Goal: Information Seeking & Learning: Learn about a topic

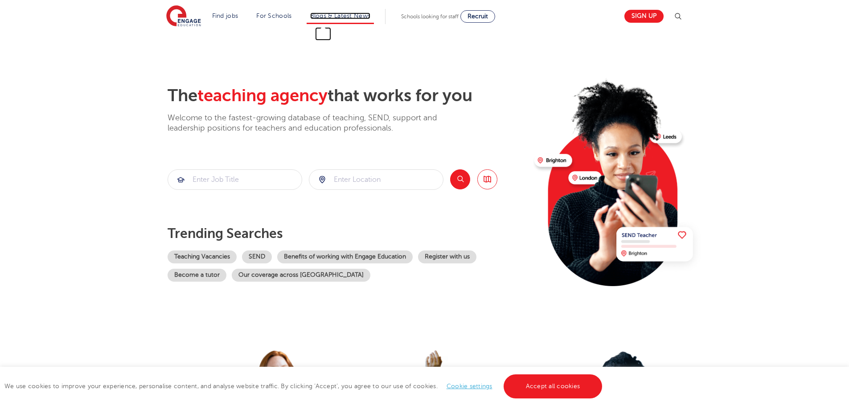
click at [327, 16] on link "Blogs & Latest News" at bounding box center [340, 15] width 61 height 7
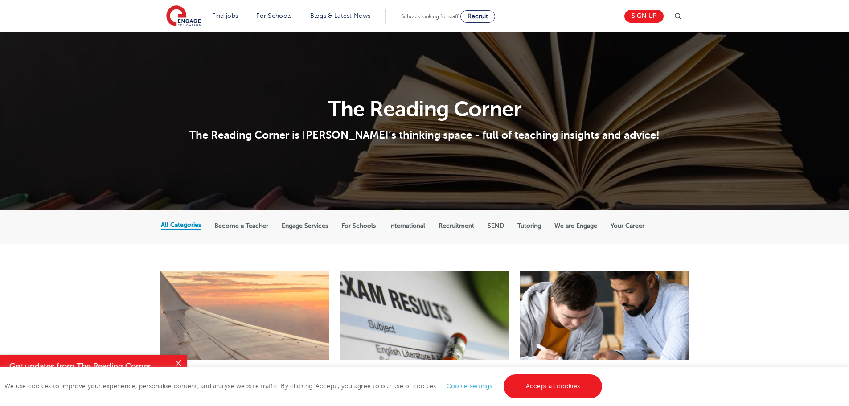
click at [92, 213] on div "All Categories Become a Teacher Engage Services For Schools International Recru…" at bounding box center [424, 226] width 849 height 33
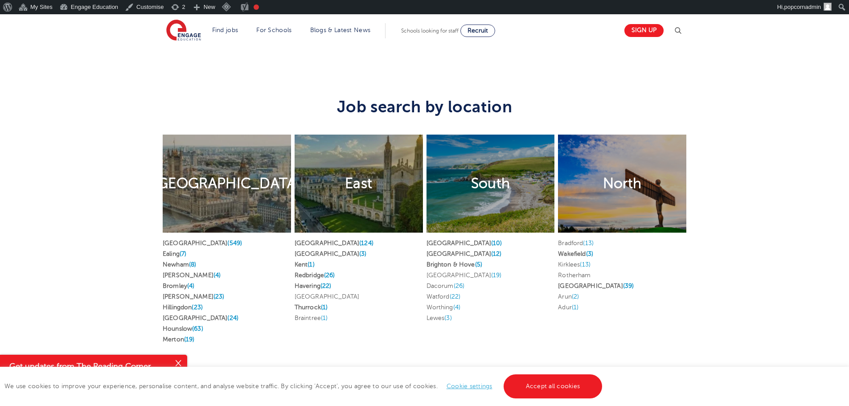
scroll to position [1560, 0]
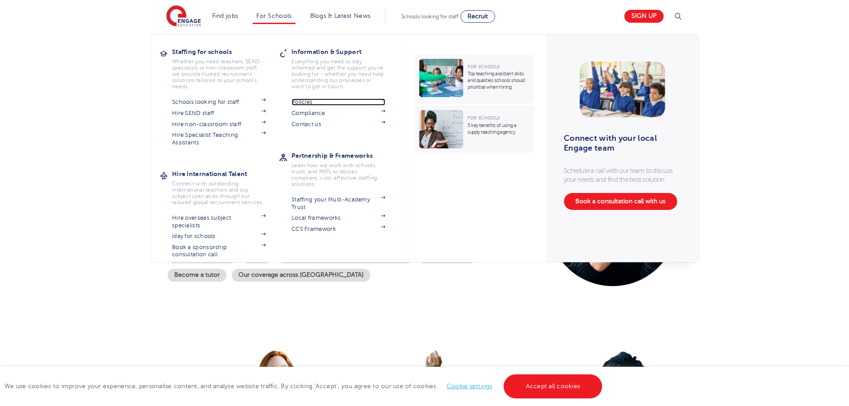
click at [325, 99] on link "Policies" at bounding box center [339, 102] width 94 height 7
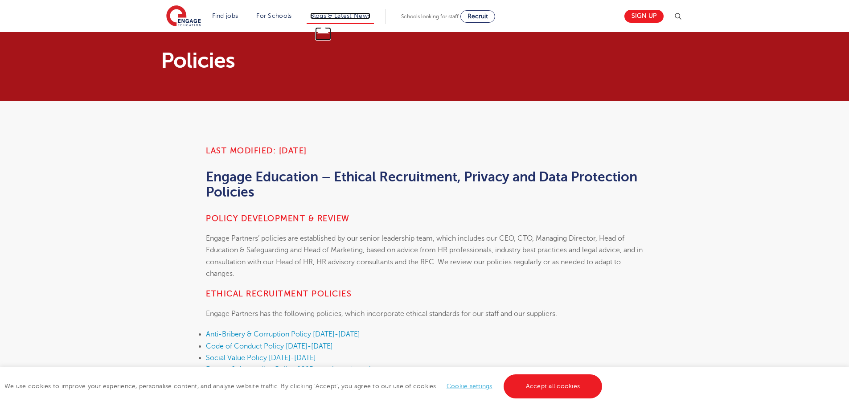
click at [331, 14] on link "Blogs & Latest News" at bounding box center [340, 15] width 61 height 7
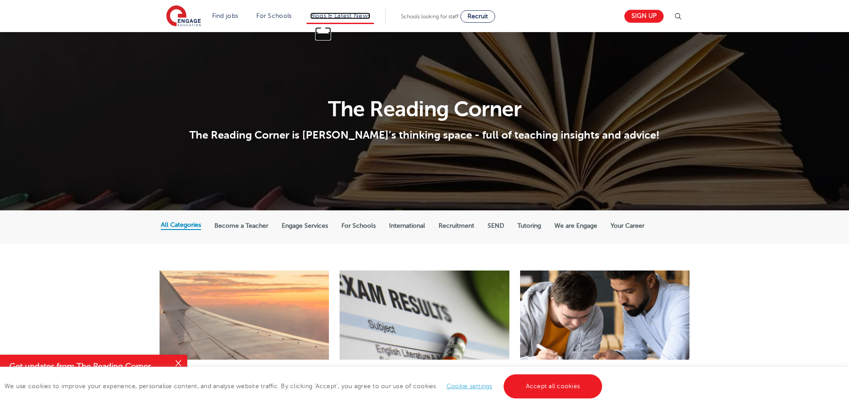
click at [319, 16] on link "Blogs & Latest News" at bounding box center [340, 15] width 61 height 7
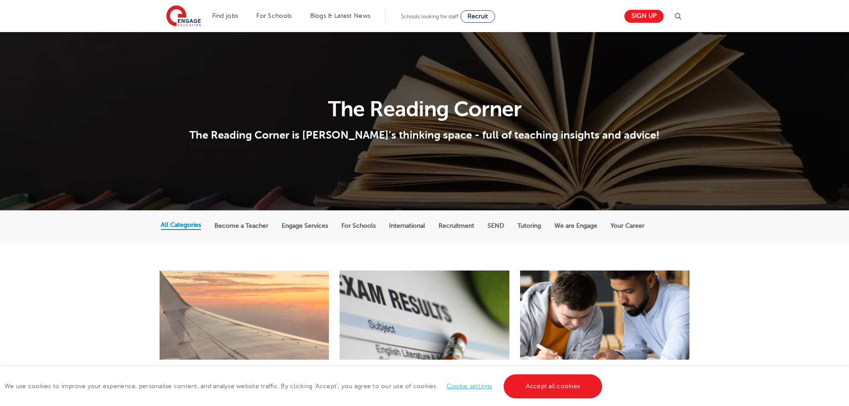
scroll to position [223, 0]
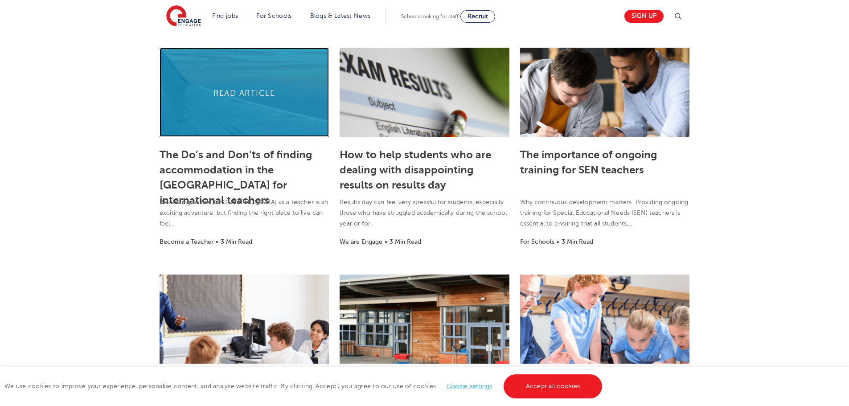
click at [236, 129] on link at bounding box center [244, 92] width 169 height 89
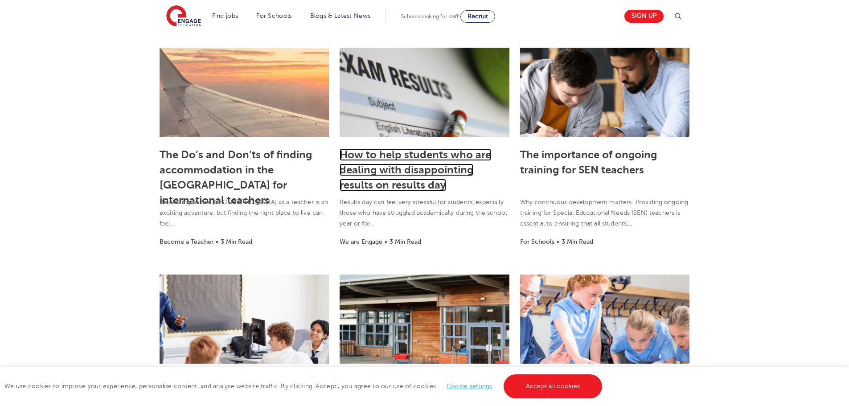
click at [453, 167] on link "How to help students who are dealing with disappointing results on results day" at bounding box center [416, 169] width 152 height 43
